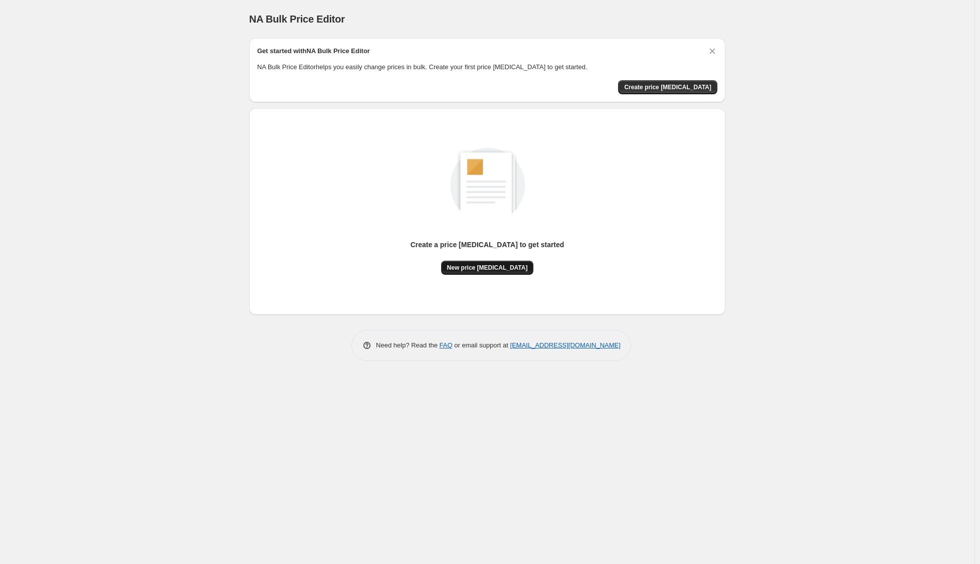
click at [487, 269] on span "New price [MEDICAL_DATA]" at bounding box center [487, 268] width 81 height 8
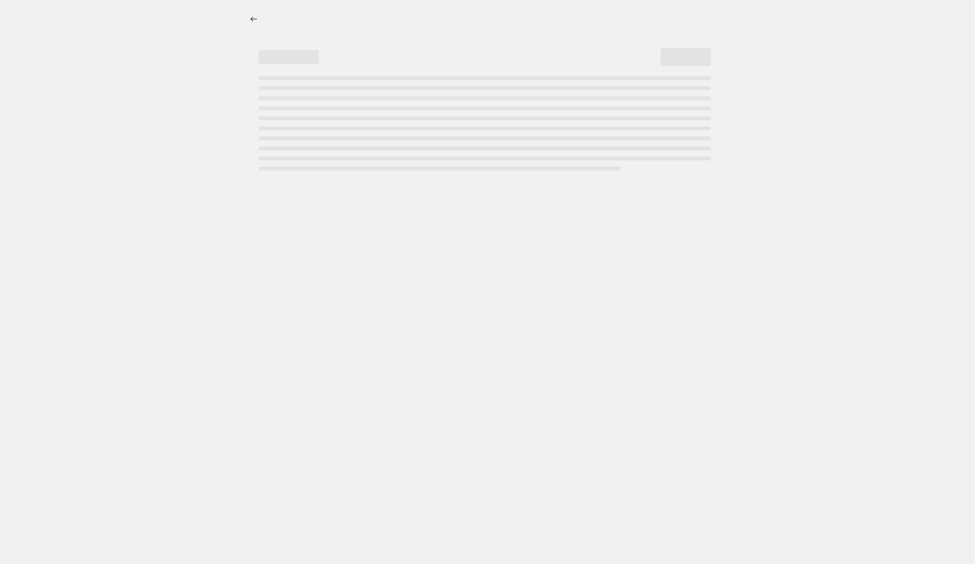
select select "percentage"
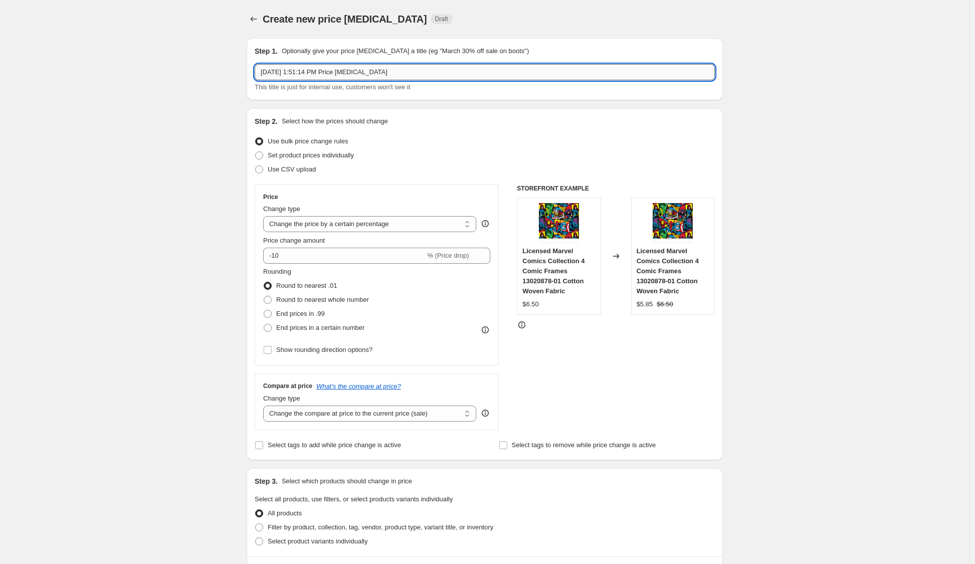
click at [411, 73] on input "[DATE] 1:51:14 PM Price [MEDICAL_DATA]" at bounding box center [485, 72] width 460 height 16
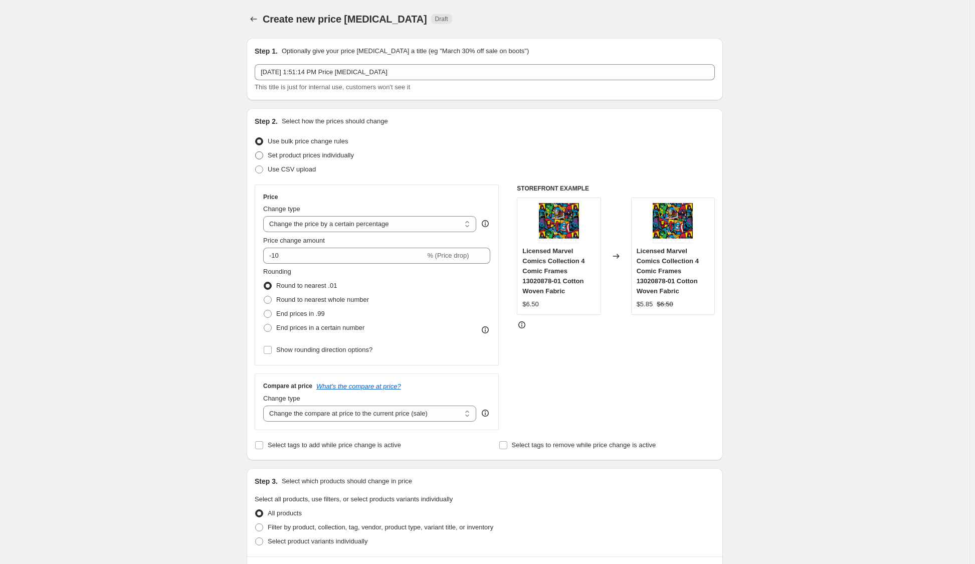
click at [300, 158] on span "Set product prices individually" at bounding box center [311, 155] width 86 height 8
click at [256, 152] on input "Set product prices individually" at bounding box center [255, 151] width 1 height 1
radio input "true"
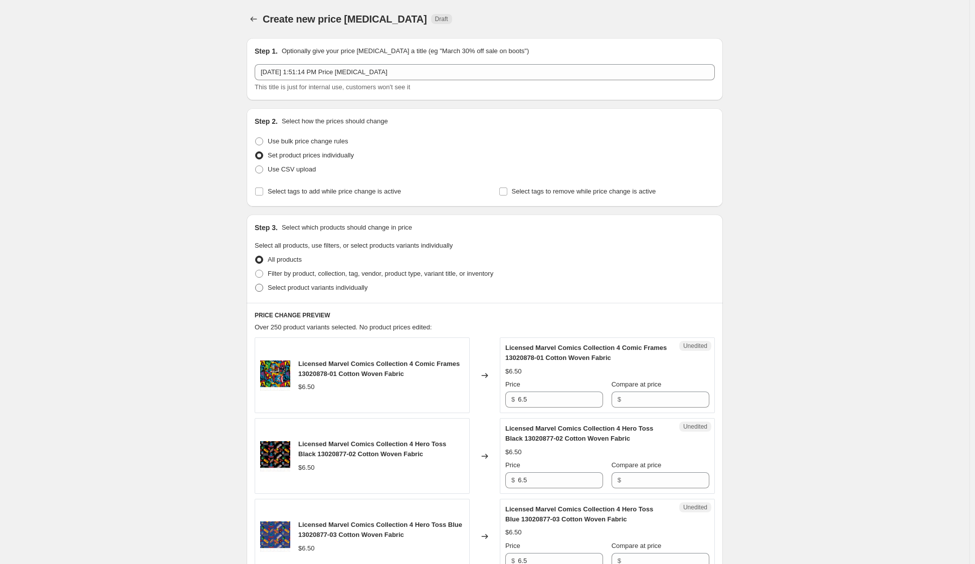
click at [285, 288] on span "Select product variants individually" at bounding box center [318, 288] width 100 height 8
click at [256, 284] on input "Select product variants individually" at bounding box center [255, 284] width 1 height 1
radio input "true"
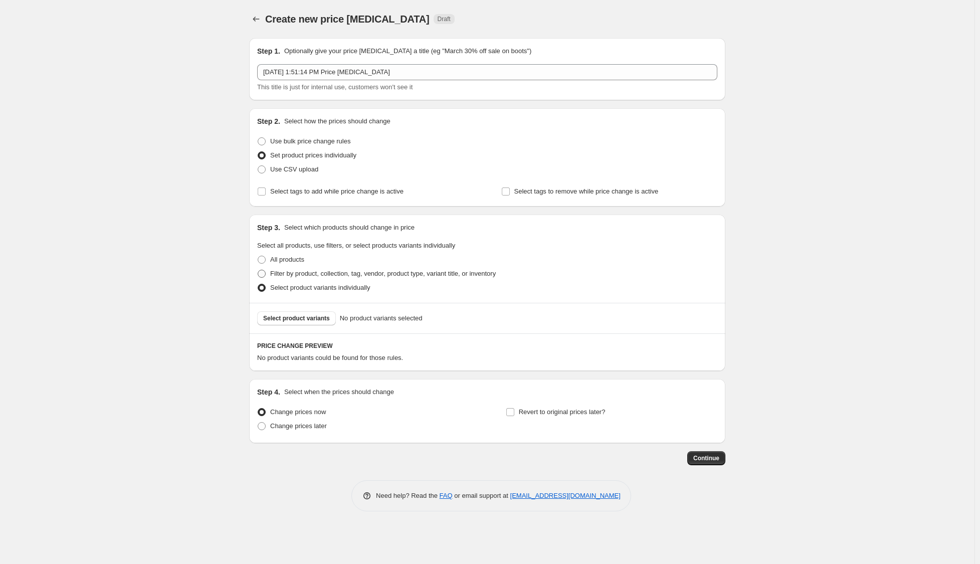
click at [316, 276] on span "Filter by product, collection, tag, vendor, product type, variant title, or inv…" at bounding box center [383, 274] width 226 height 8
click at [258, 270] on input "Filter by product, collection, tag, vendor, product type, variant title, or inv…" at bounding box center [258, 270] width 1 height 1
radio input "true"
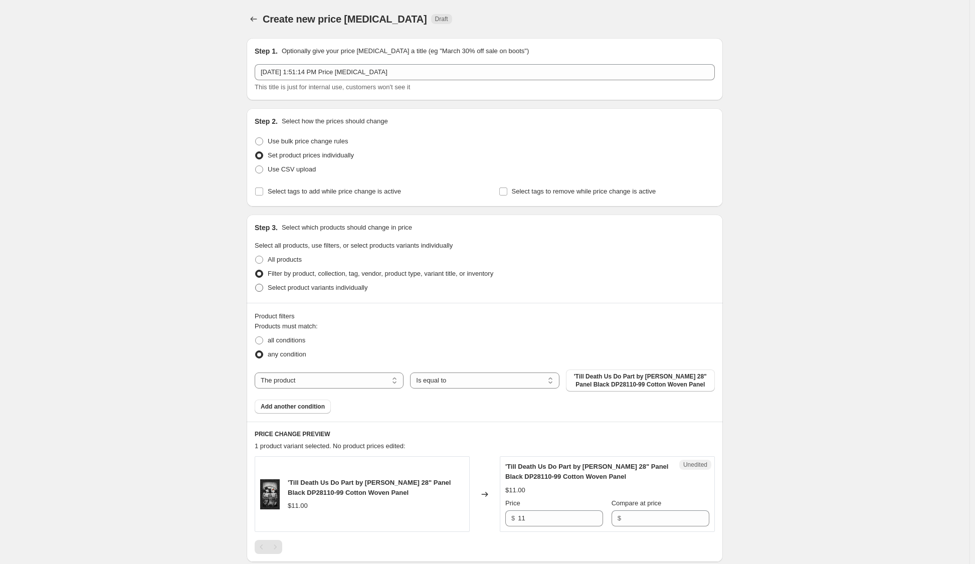
click at [317, 287] on span "Select product variants individually" at bounding box center [318, 288] width 100 height 8
click at [256, 284] on input "Select product variants individually" at bounding box center [255, 284] width 1 height 1
radio input "true"
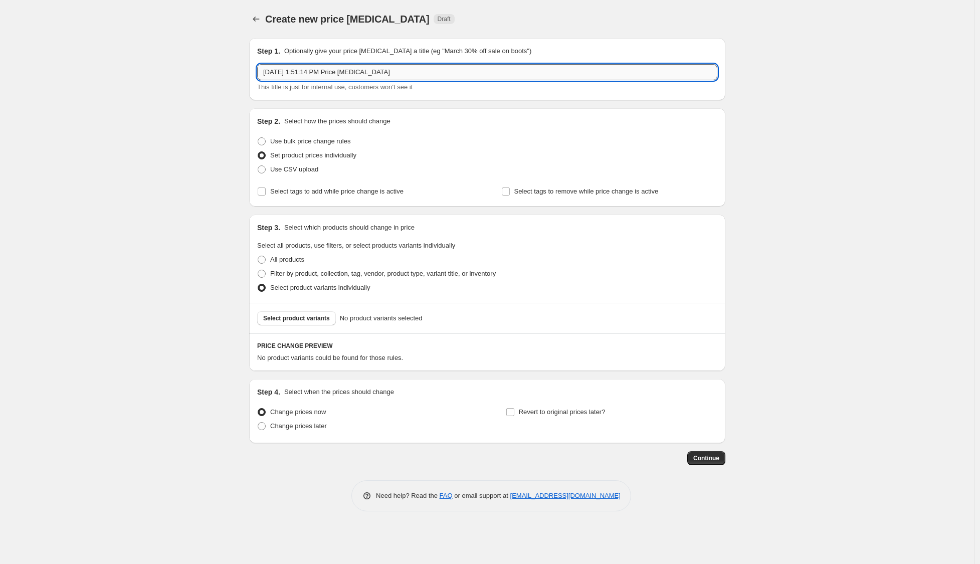
click at [397, 73] on input "[DATE] 1:51:14 PM Price [MEDICAL_DATA]" at bounding box center [487, 72] width 460 height 16
click at [409, 71] on input "[DATE] 1:51:14 PM Price [MEDICAL_DATA]" at bounding box center [487, 72] width 460 height 16
click at [263, 73] on input "End Bountiful Early Bird" at bounding box center [487, 72] width 460 height 16
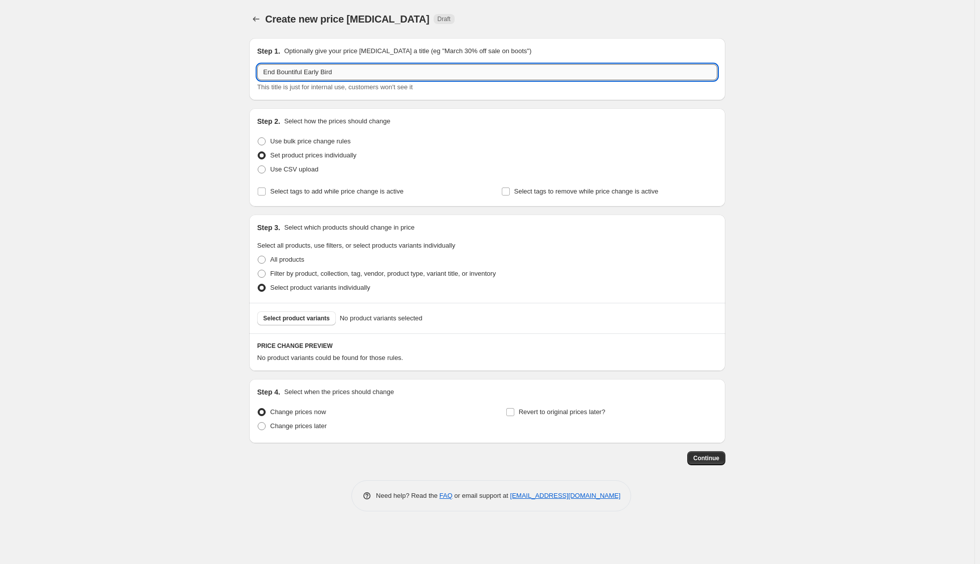
click at [263, 73] on input "End Bountiful Early Bird" at bounding box center [487, 72] width 460 height 16
type input "Bountiful Early Bird"
click at [295, 317] on span "Select product variants" at bounding box center [296, 318] width 67 height 8
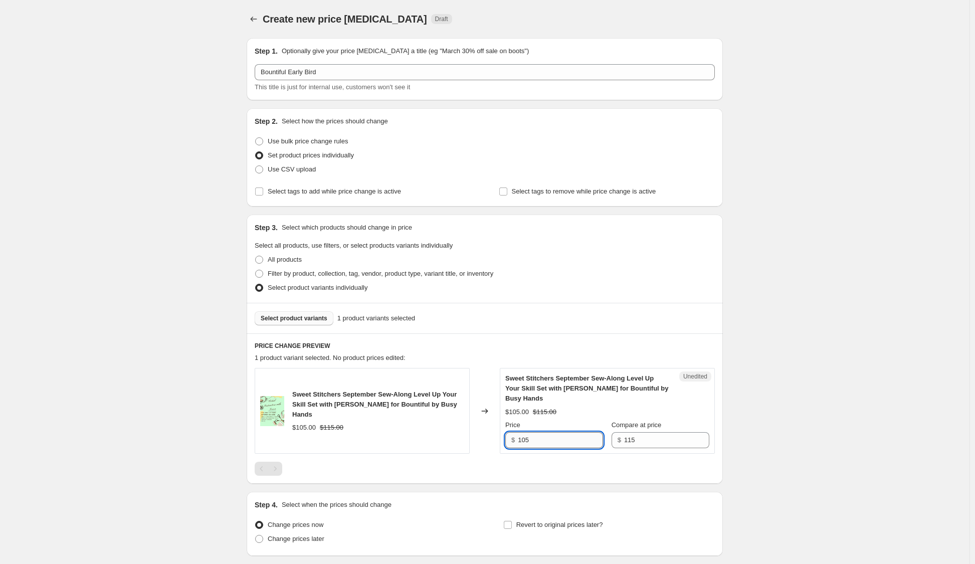
click at [527, 432] on input "105" at bounding box center [560, 440] width 85 height 16
type input "115"
click at [780, 417] on div "Create new price [MEDICAL_DATA]. This page is ready Create new price [MEDICAL_D…" at bounding box center [485, 319] width 970 height 639
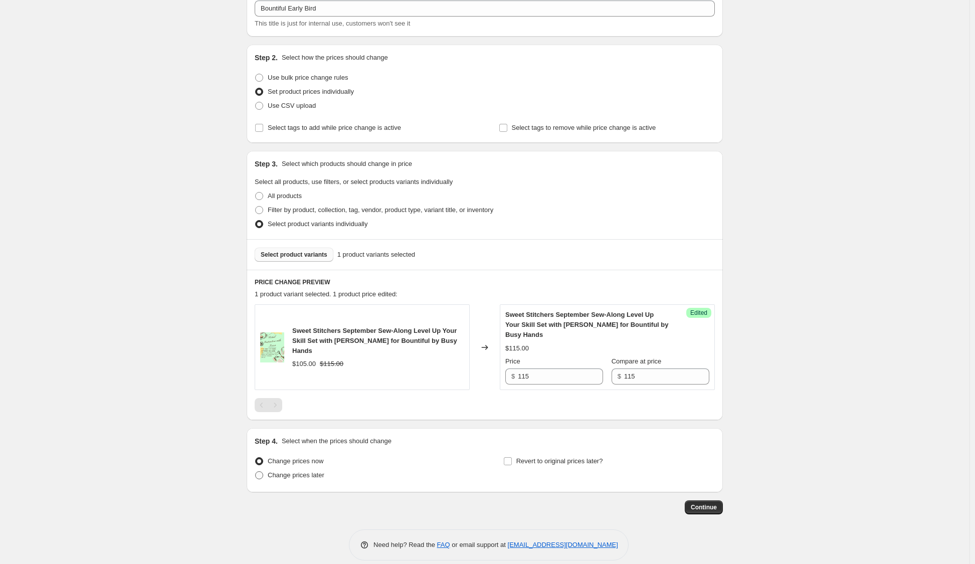
click at [304, 471] on span "Change prices later" at bounding box center [296, 475] width 57 height 8
click at [256, 471] on input "Change prices later" at bounding box center [255, 471] width 1 height 1
radio input "true"
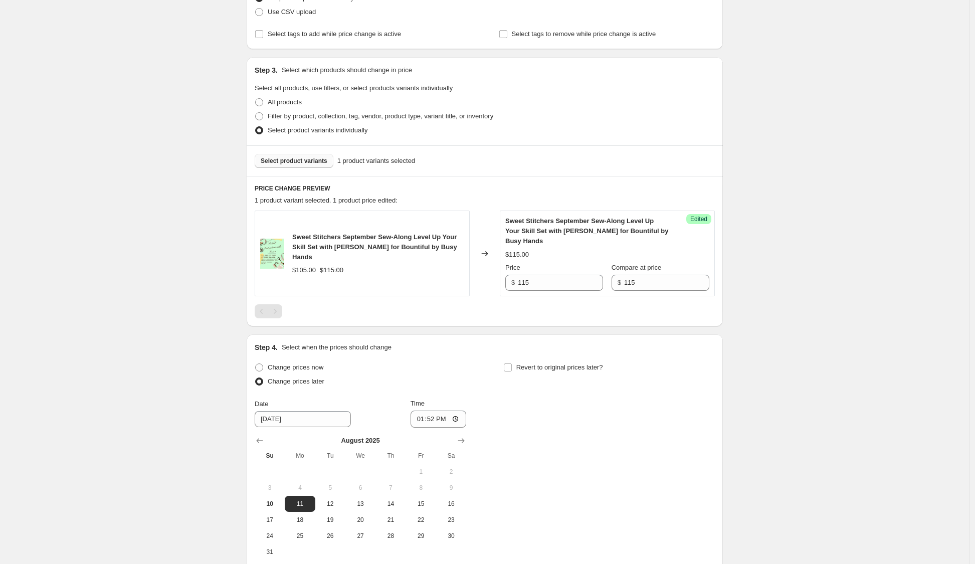
scroll to position [251, 0]
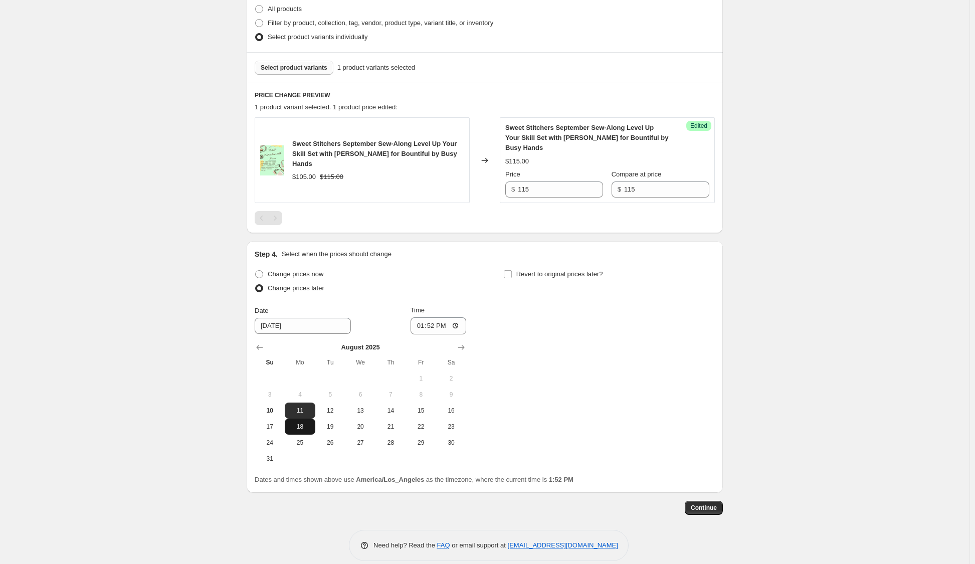
click at [304, 420] on button "18" at bounding box center [300, 427] width 30 height 16
type input "[DATE]"
click at [445, 317] on input "13:52" at bounding box center [439, 325] width 56 height 17
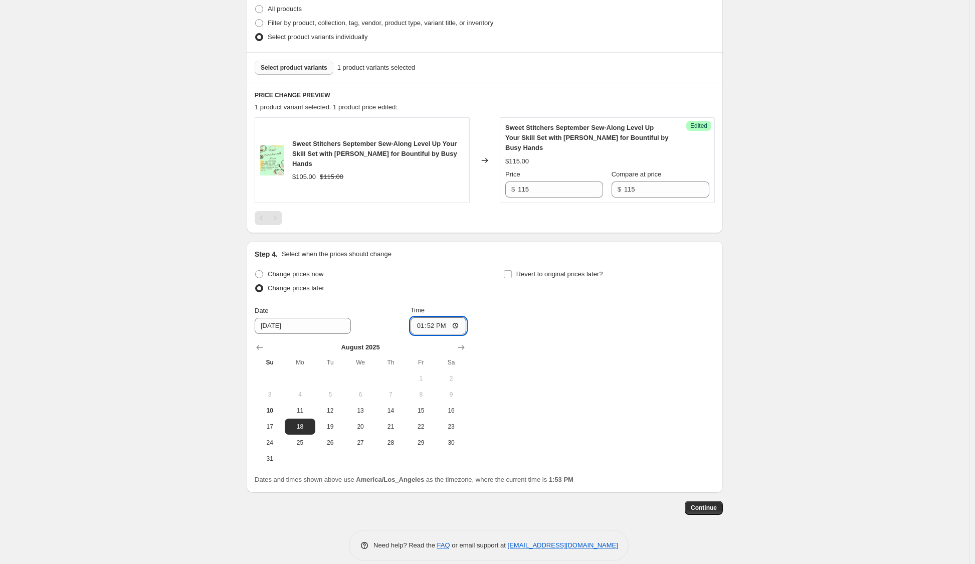
click at [434, 317] on input "13:52" at bounding box center [439, 325] width 56 height 17
drag, startPoint x: 434, startPoint y: 316, endPoint x: 452, endPoint y: 318, distance: 18.1
click at [452, 318] on input "13:52" at bounding box center [439, 325] width 56 height 17
click at [458, 317] on input "13:52" at bounding box center [439, 325] width 56 height 17
click at [443, 317] on input "00:52" at bounding box center [439, 325] width 56 height 17
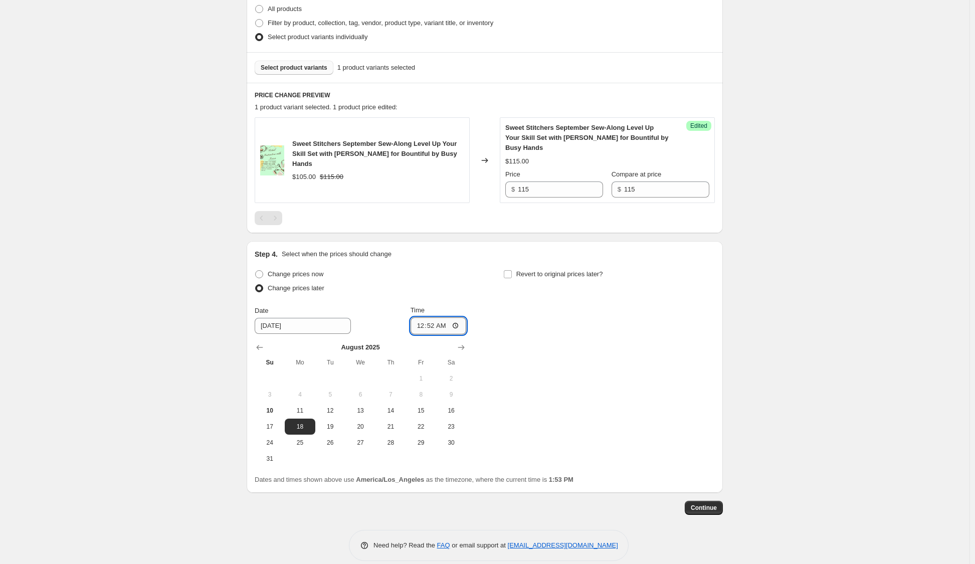
click at [443, 317] on input "00:52" at bounding box center [439, 325] width 56 height 17
click at [522, 331] on div "Change prices now Change prices later Date [DATE] Time 00:00 [DATE] Su Mo Tu We…" at bounding box center [485, 367] width 460 height 200
click at [309, 318] on input "[DATE]" at bounding box center [303, 326] width 96 height 16
click at [575, 386] on div "Change prices now Change prices later Date [DATE] Time 00:00 [DATE] Su Mo Tu We…" at bounding box center [485, 367] width 460 height 200
click at [435, 317] on input "00:00" at bounding box center [439, 325] width 56 height 17
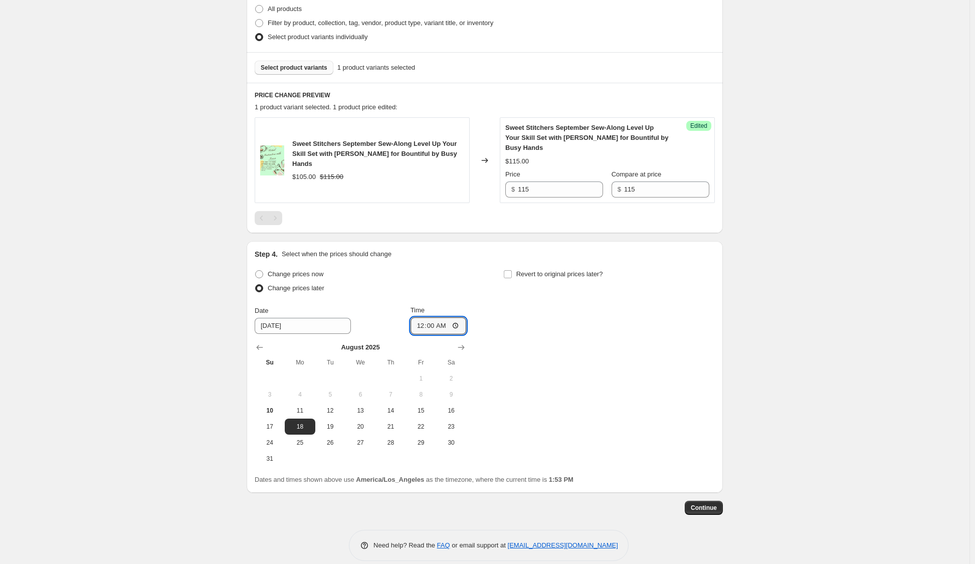
type input "02:00"
click at [548, 350] on div "Change prices now Change prices later Date [DATE] Time 02:00 [DATE] Su Mo Tu We…" at bounding box center [485, 367] width 460 height 200
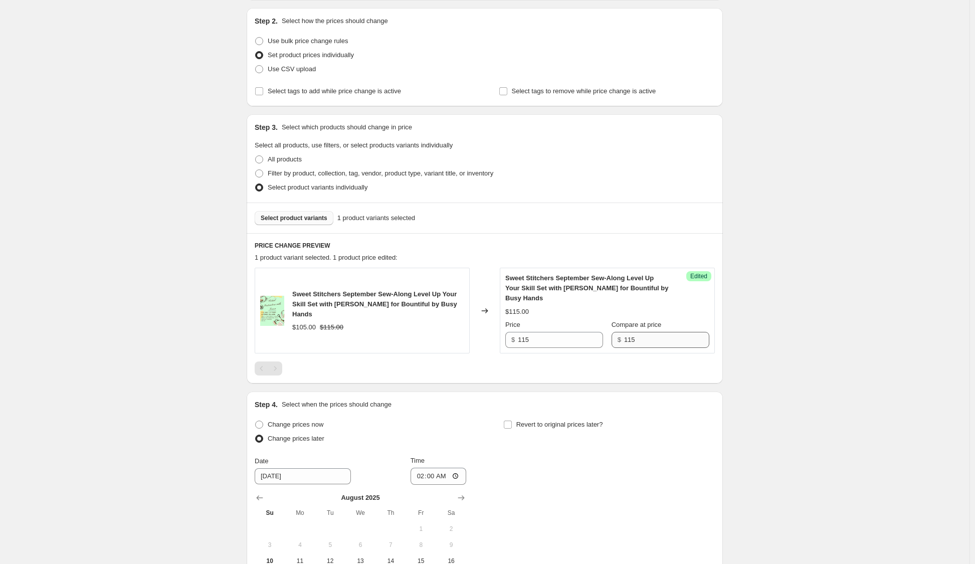
scroll to position [251, 0]
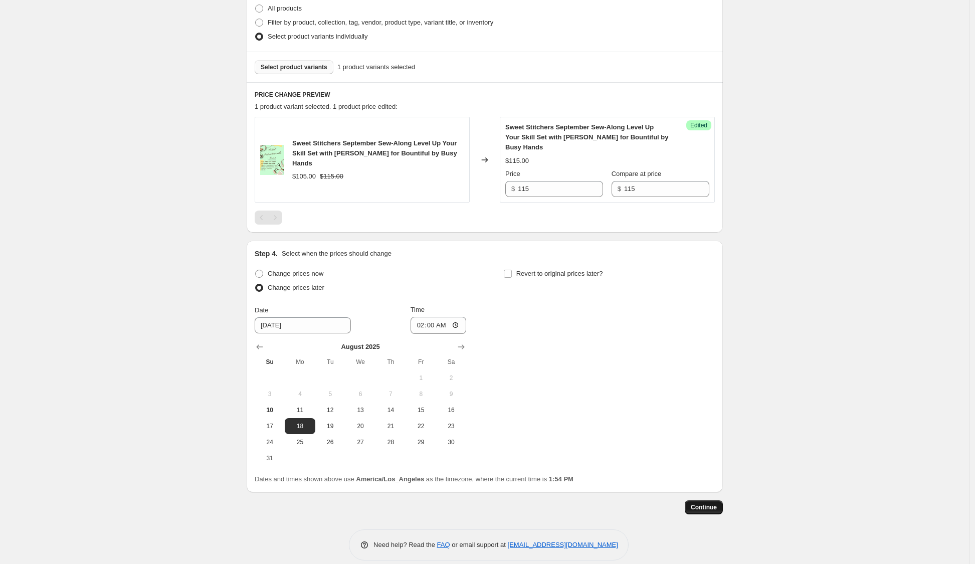
click at [710, 504] on span "Continue" at bounding box center [704, 508] width 26 height 8
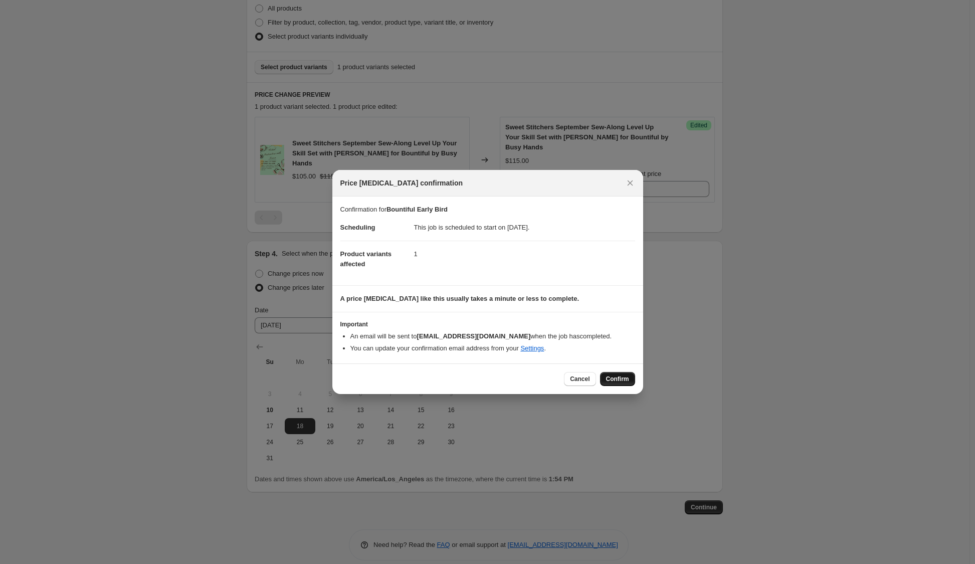
click at [618, 380] on span "Confirm" at bounding box center [617, 379] width 23 height 8
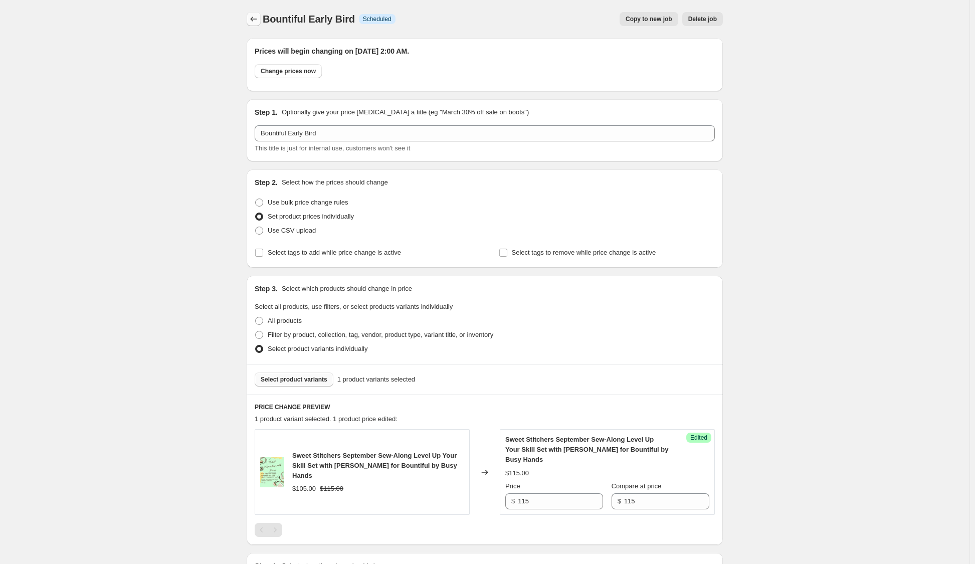
click at [256, 20] on icon "Price change jobs" at bounding box center [254, 19] width 10 height 10
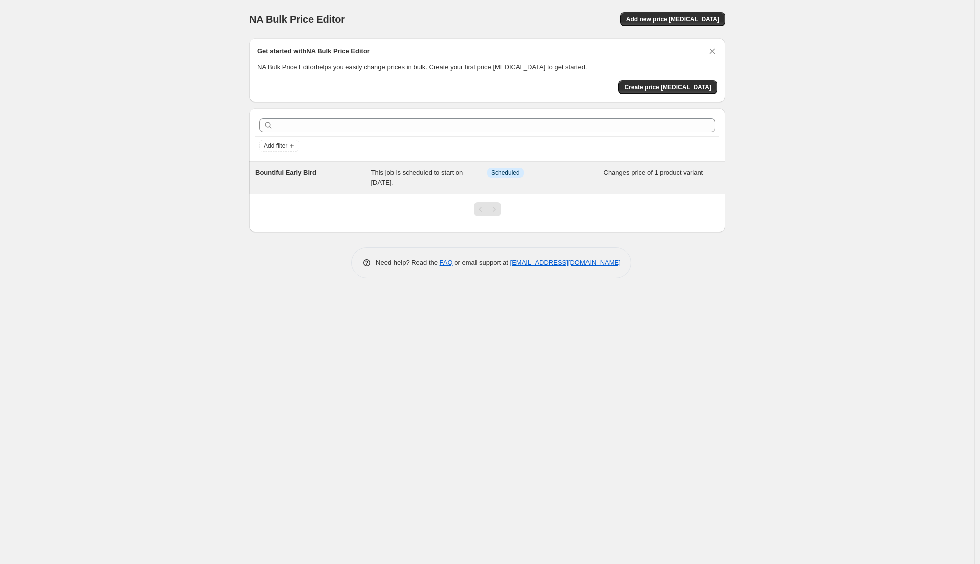
click at [562, 177] on div "Info Scheduled" at bounding box center [537, 173] width 101 height 10
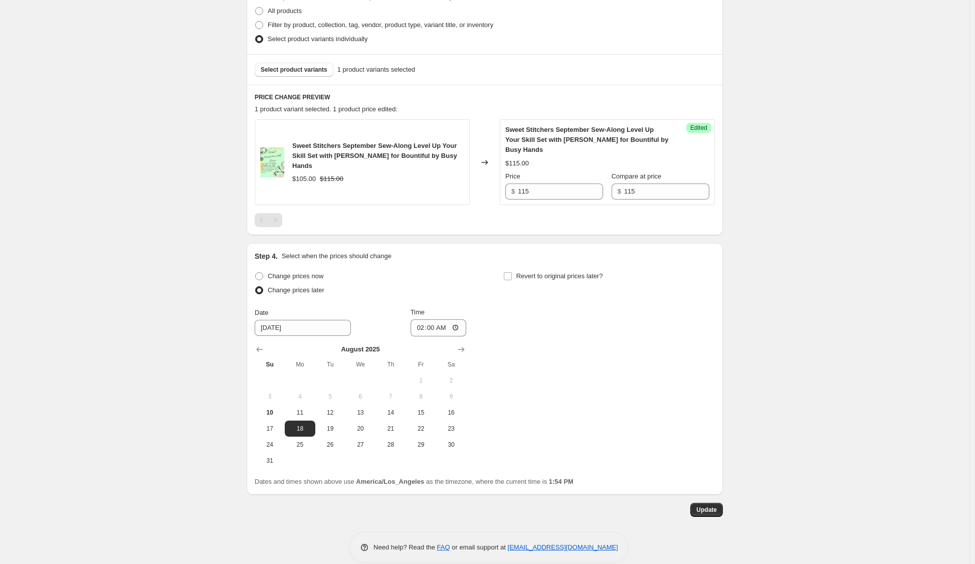
scroll to position [312, 0]
click at [317, 270] on span "Change prices now" at bounding box center [296, 274] width 56 height 8
click at [256, 270] on input "Change prices now" at bounding box center [255, 270] width 1 height 1
radio input "true"
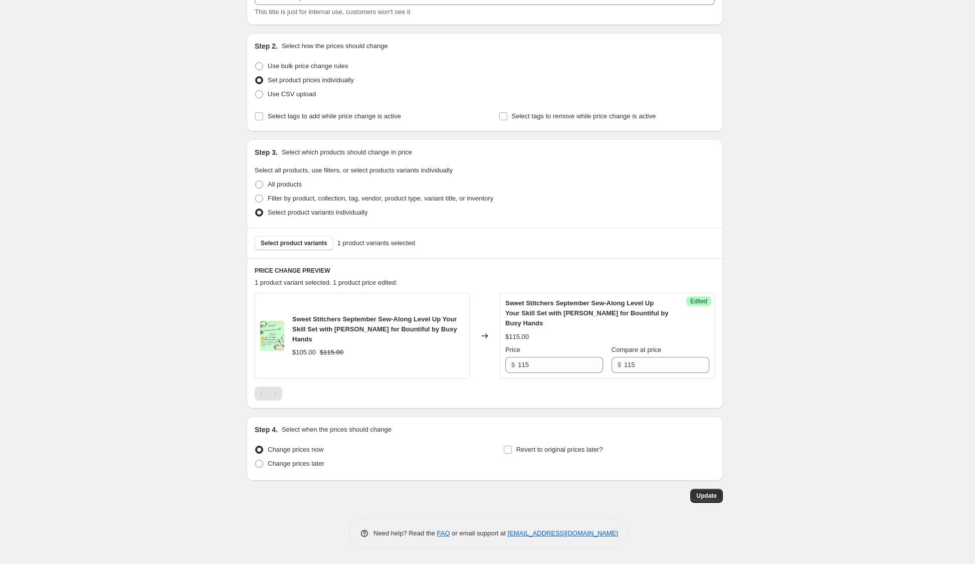
scroll to position [125, 0]
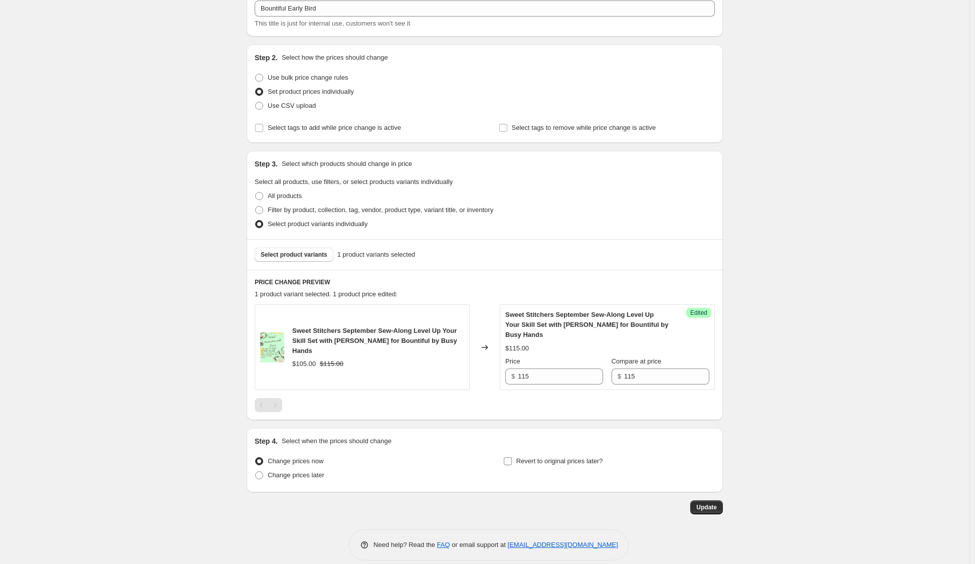
click at [543, 457] on span "Revert to original prices later?" at bounding box center [560, 461] width 87 height 8
click at [512, 457] on input "Revert to original prices later?" at bounding box center [508, 461] width 8 height 8
checkbox input "true"
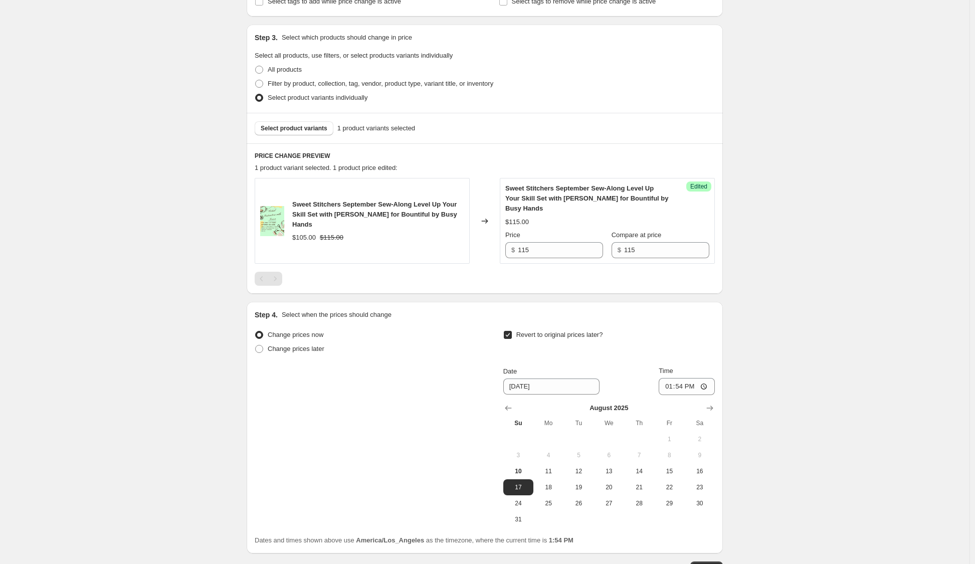
scroll to position [312, 0]
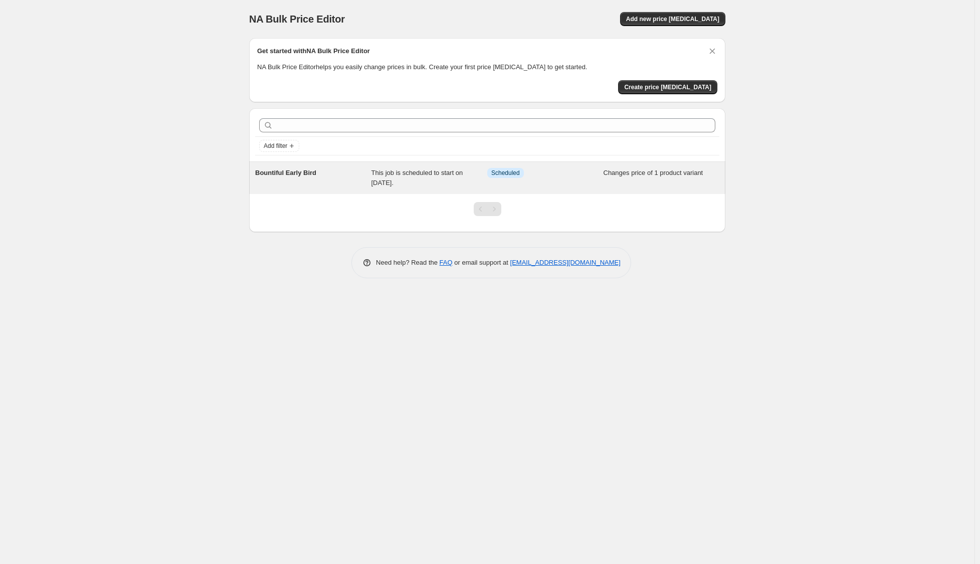
click at [303, 169] on span "Bountiful Early Bird" at bounding box center [285, 173] width 61 height 8
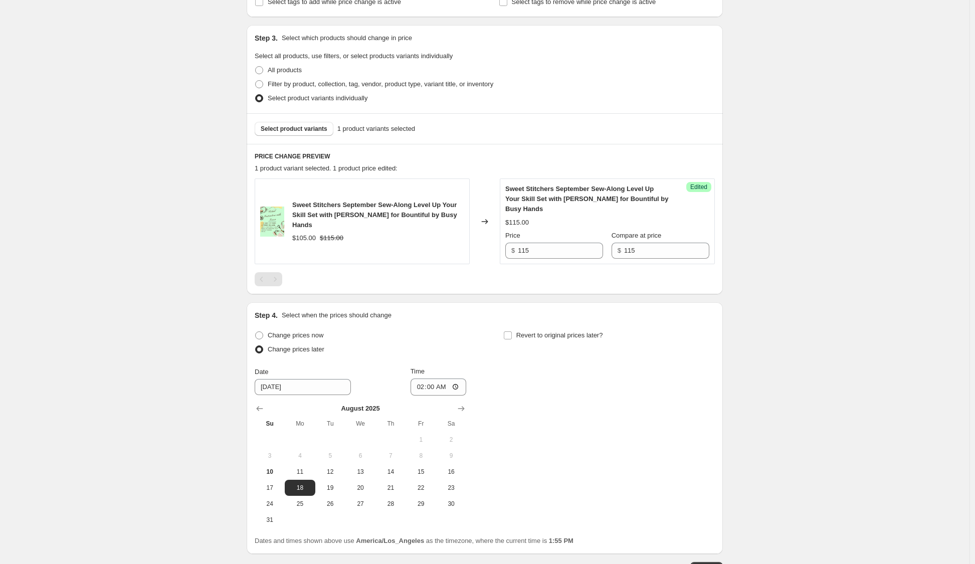
scroll to position [312, 0]
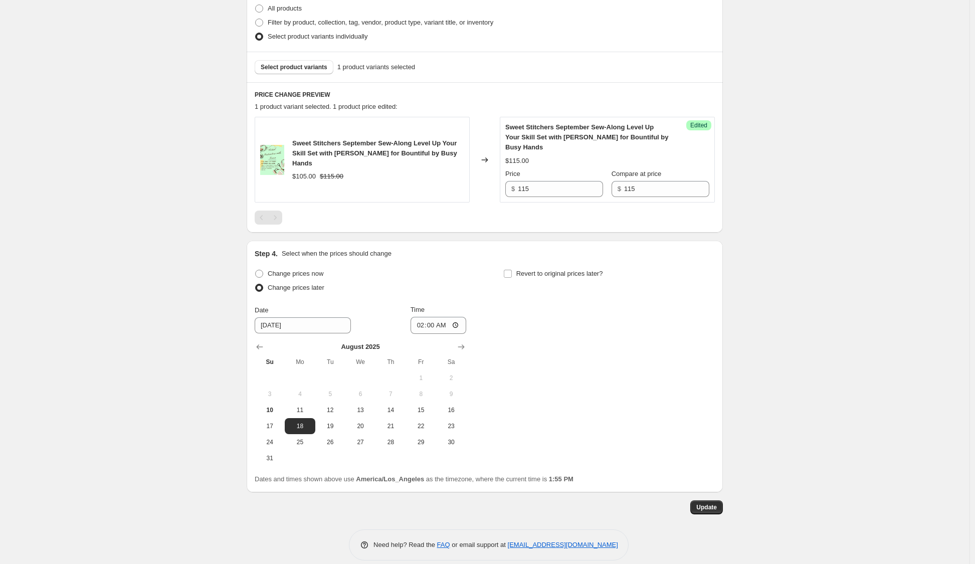
click at [184, 170] on div "Bountiful Early Bird. This page is ready Bountiful Early Bird Info Scheduled Co…" at bounding box center [485, 132] width 970 height 888
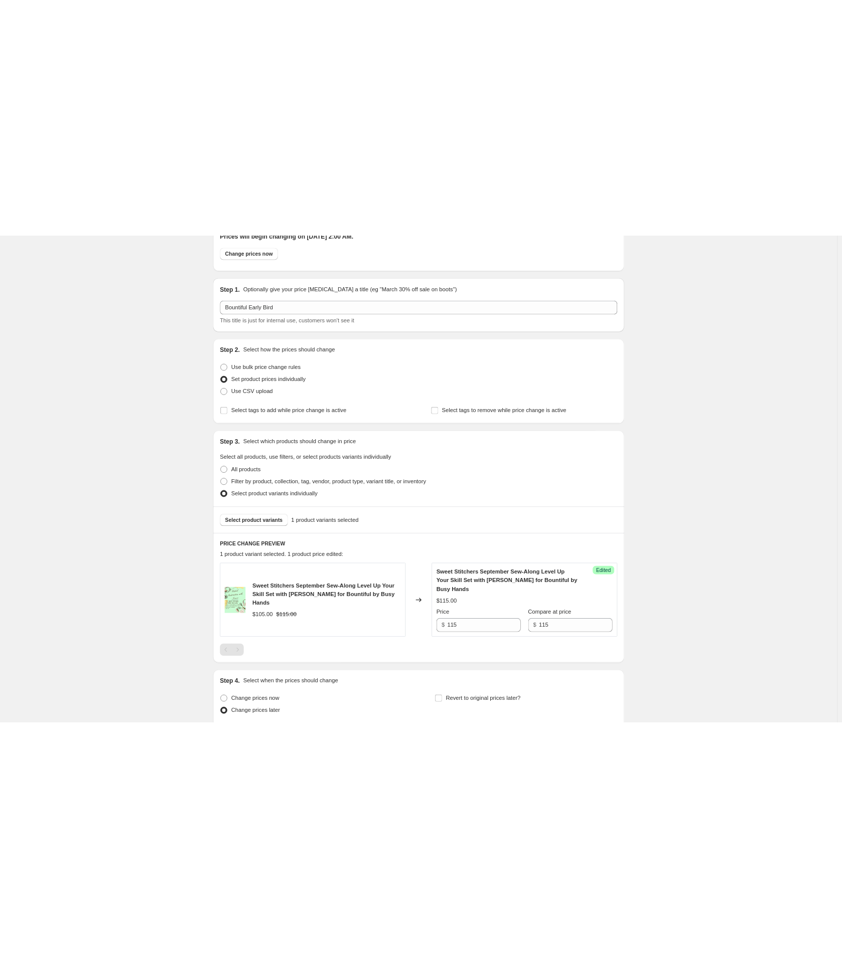
scroll to position [0, 0]
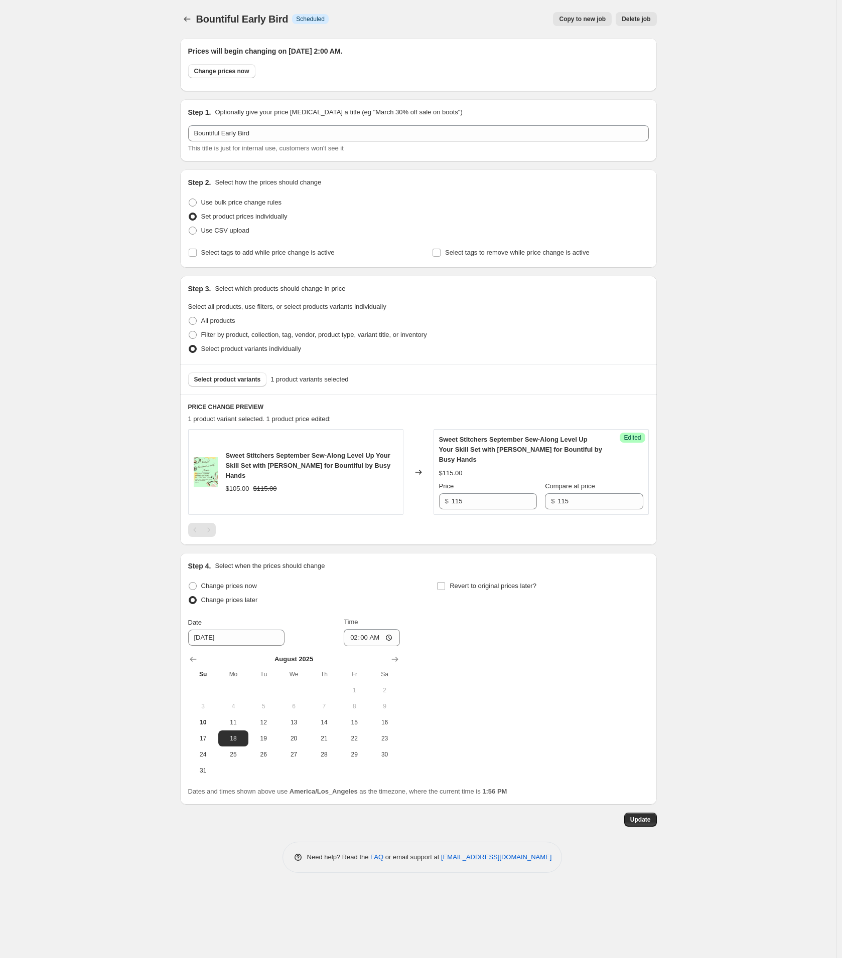
click at [106, 337] on div "Bountiful Early Bird. This page is ready Bountiful Early Bird Info Scheduled Co…" at bounding box center [418, 479] width 836 height 958
click at [88, 213] on div "Bountiful Early Bird. This page is ready Bountiful Early Bird Info Scheduled Co…" at bounding box center [418, 479] width 836 height 958
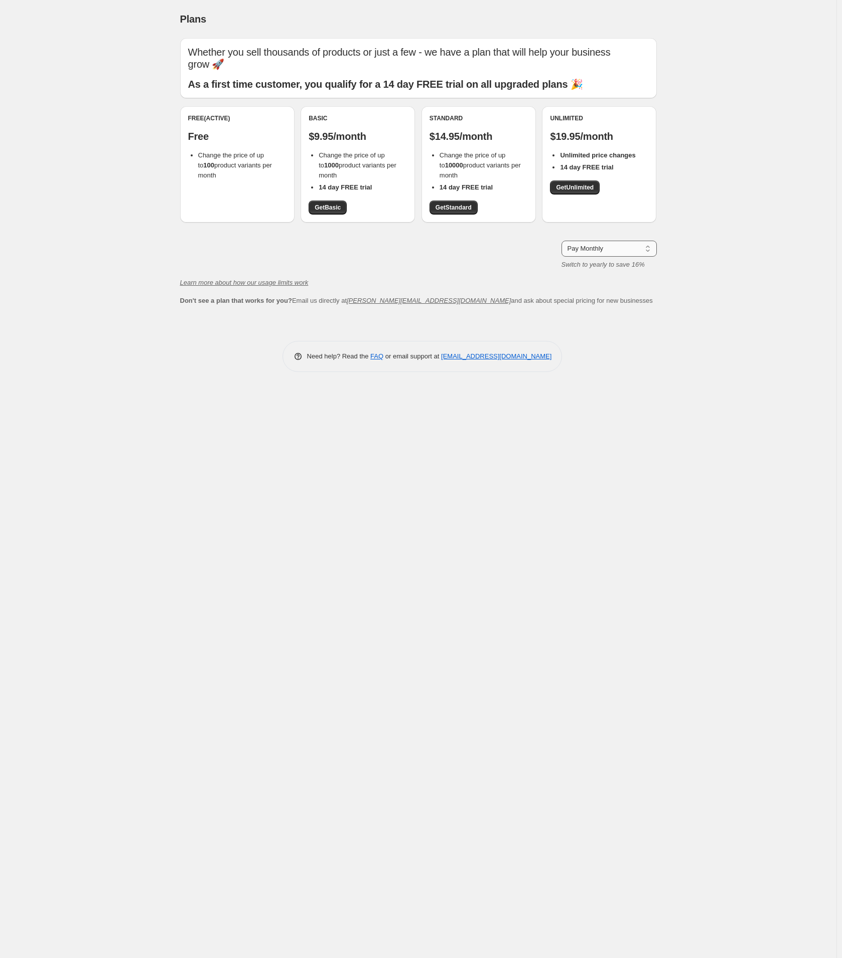
click at [597, 248] on select "Pay Monthly Pay Yearly (Save 16%)" at bounding box center [608, 249] width 95 height 16
click at [726, 237] on div "Plans. This page is ready Plans Whether you sell thousands of products or just …" at bounding box center [418, 479] width 836 height 958
click at [254, 282] on icon "Learn more about how our usage limits work" at bounding box center [244, 283] width 128 height 8
click at [131, 150] on div "Plans. This page is ready Plans Whether you sell thousands of products or just …" at bounding box center [418, 479] width 836 height 958
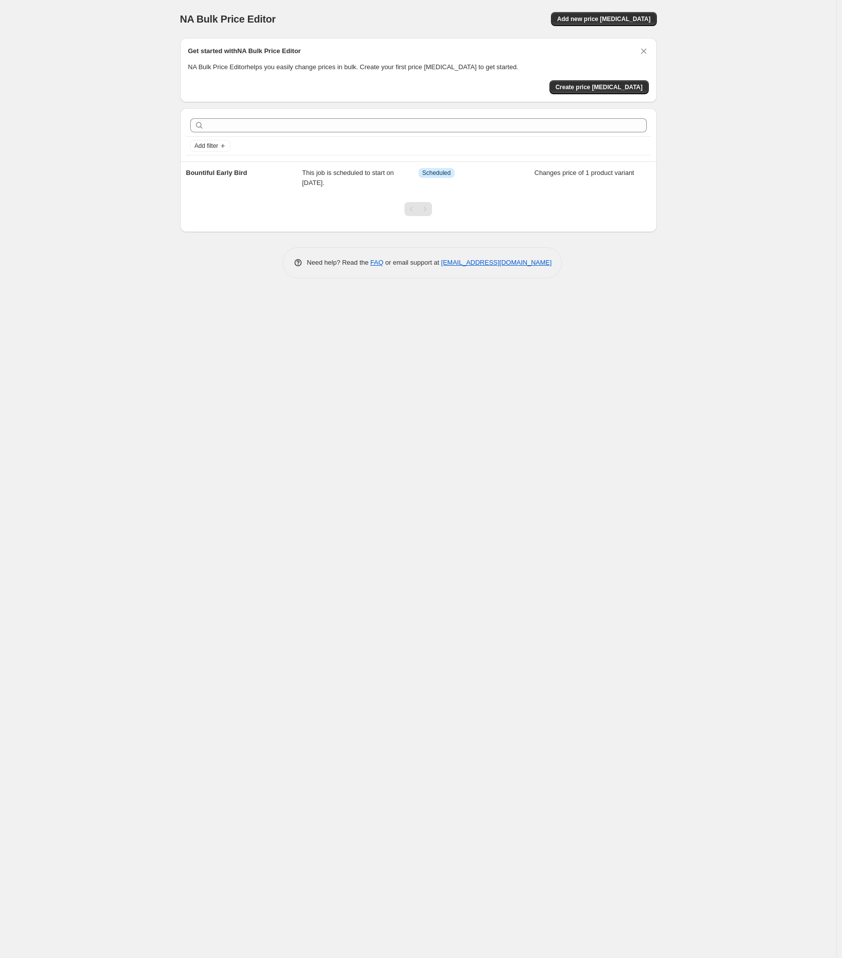
click at [749, 454] on div "NA Bulk Price Editor. This page is ready NA Bulk Price Editor Add new price [ME…" at bounding box center [418, 479] width 836 height 958
